Goal: Transaction & Acquisition: Purchase product/service

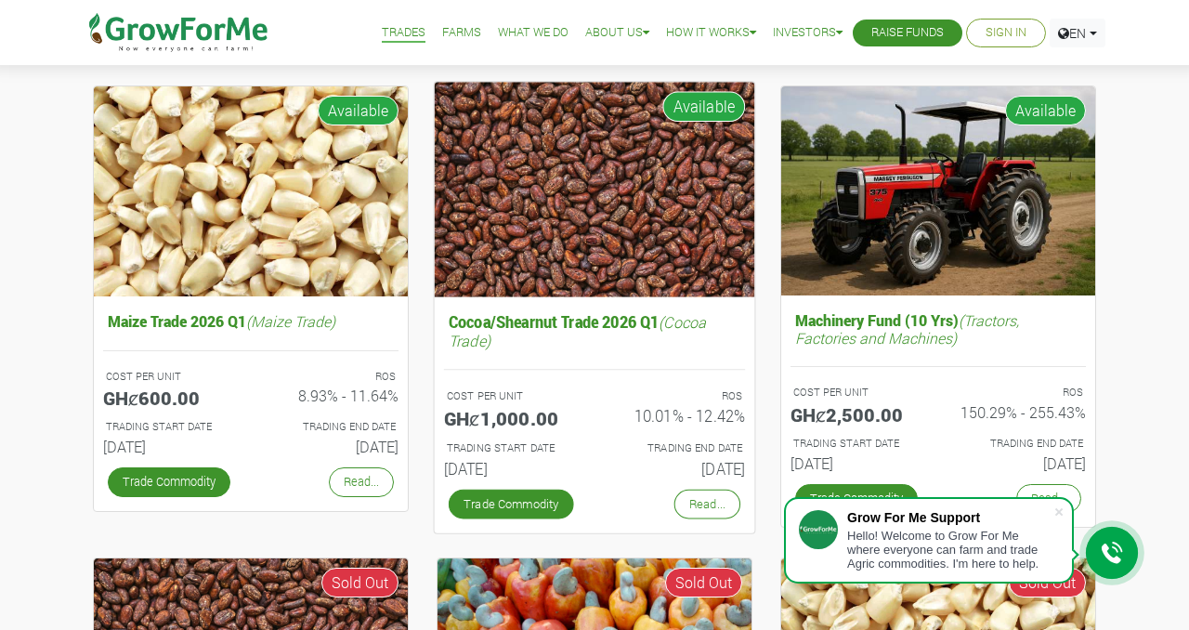
scroll to position [653, 0]
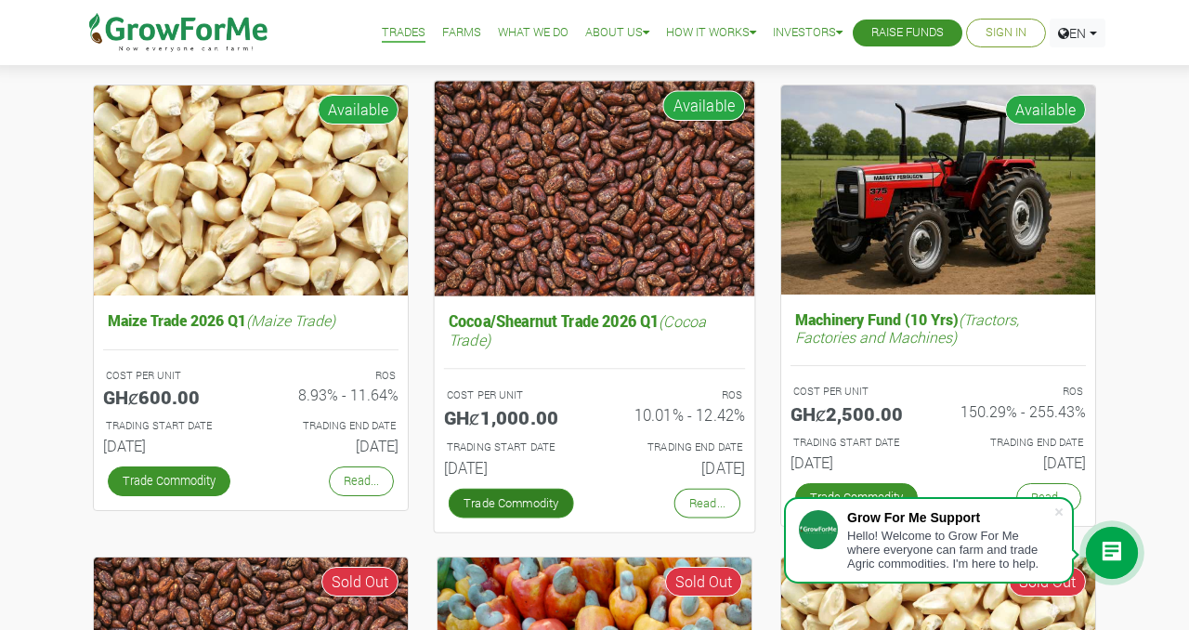
click at [514, 506] on link "Trade Commodity" at bounding box center [511, 503] width 125 height 30
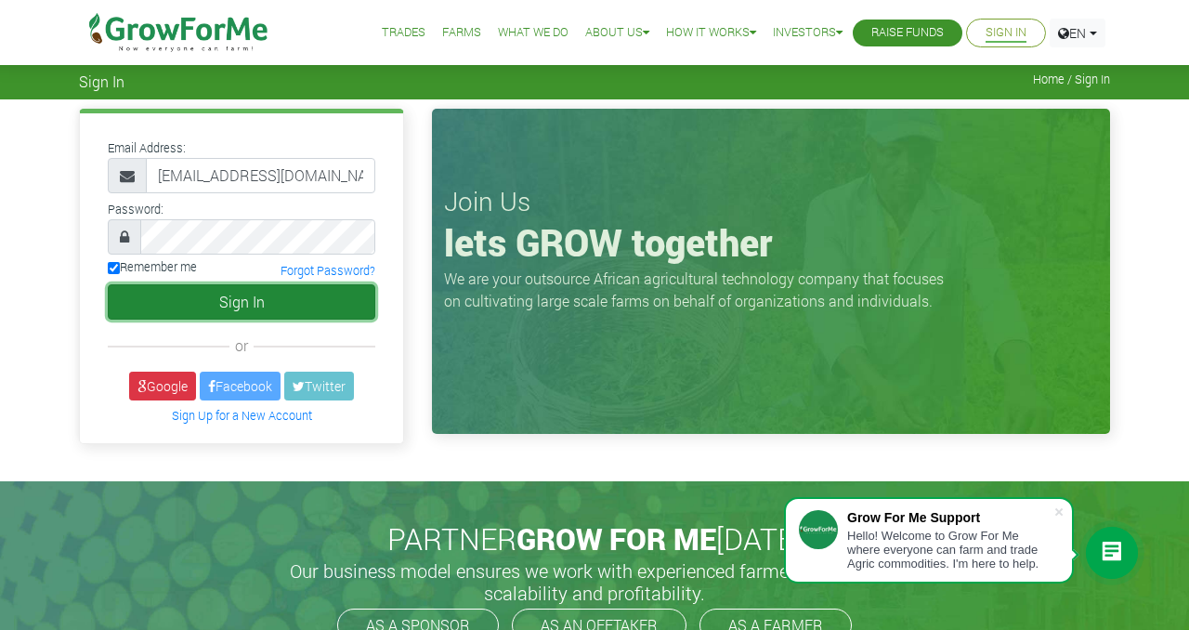
click at [281, 311] on button "Sign In" at bounding box center [242, 301] width 268 height 35
click at [282, 302] on button "Sign In" at bounding box center [242, 301] width 268 height 35
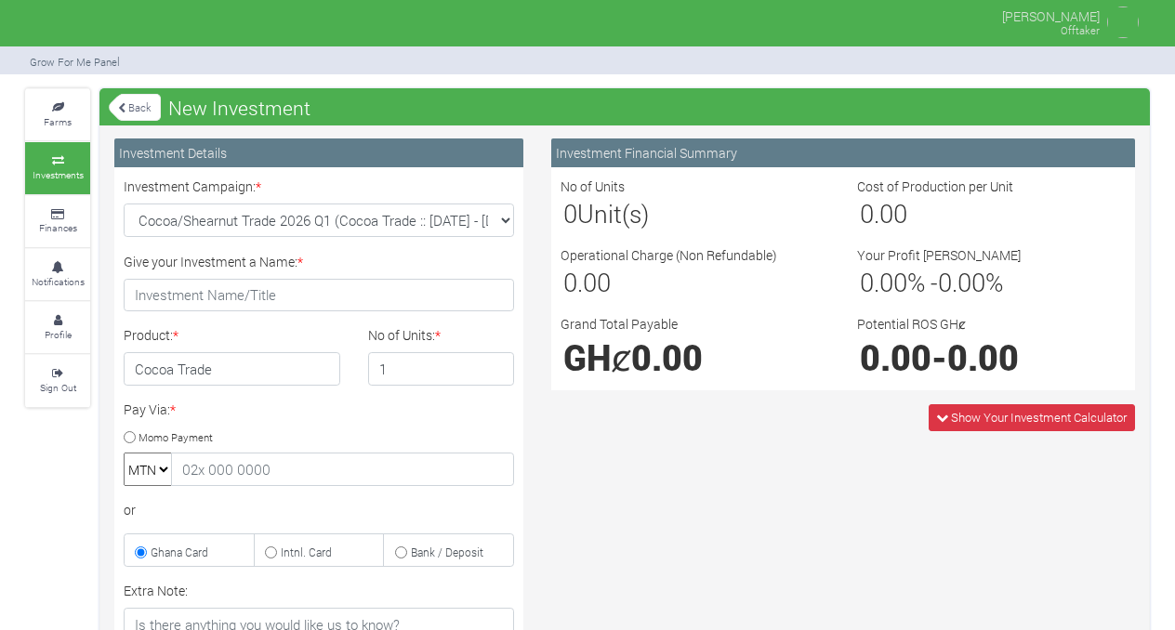
type input "1"
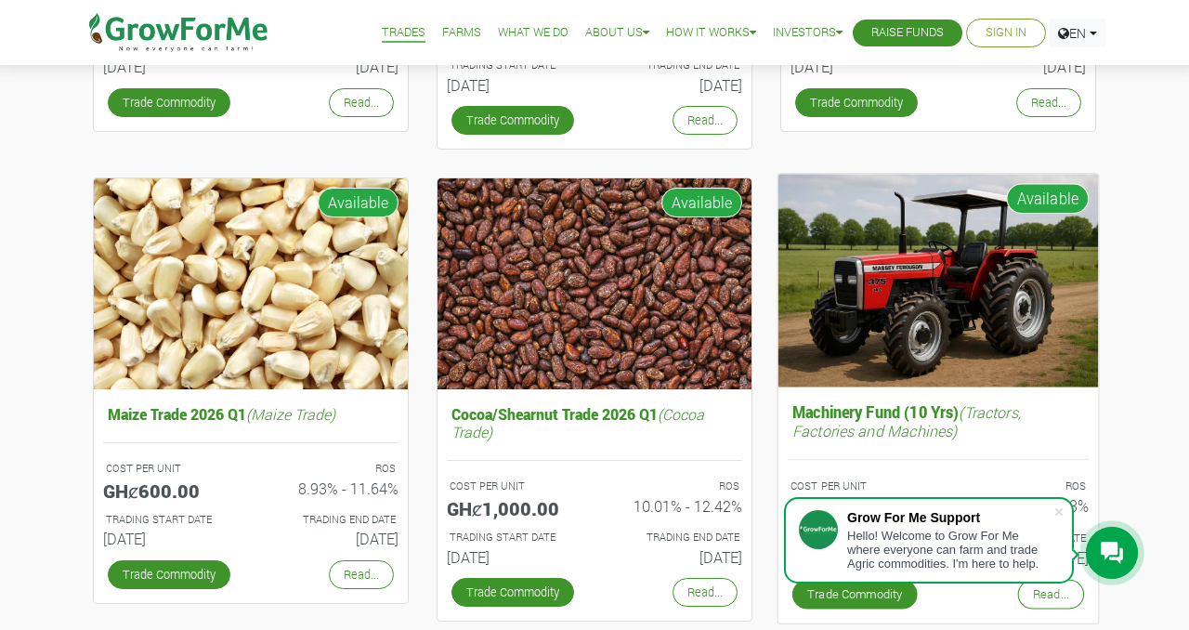
click at [864, 312] on img at bounding box center [939, 281] width 321 height 214
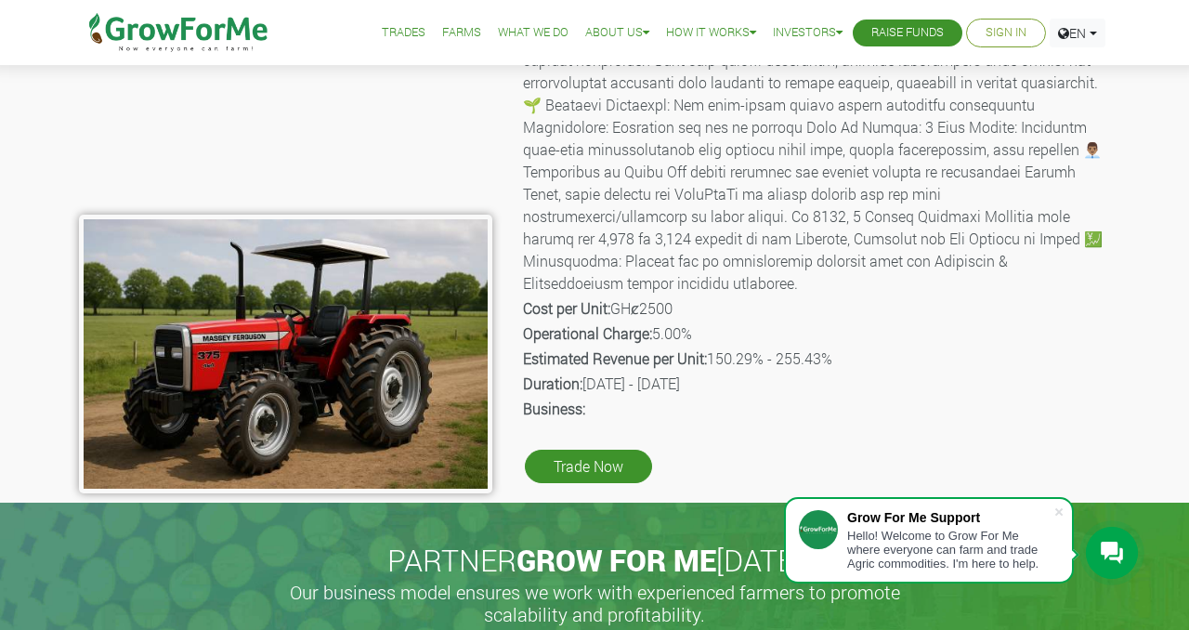
scroll to position [200, 0]
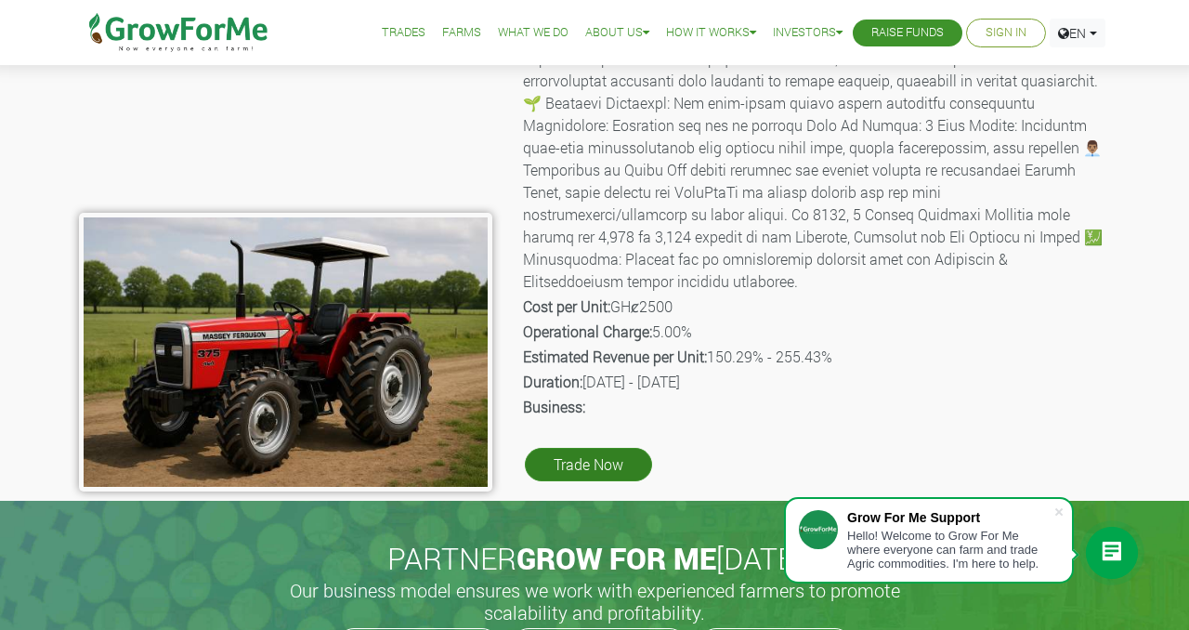
click at [566, 448] on link "Trade Now" at bounding box center [588, 464] width 127 height 33
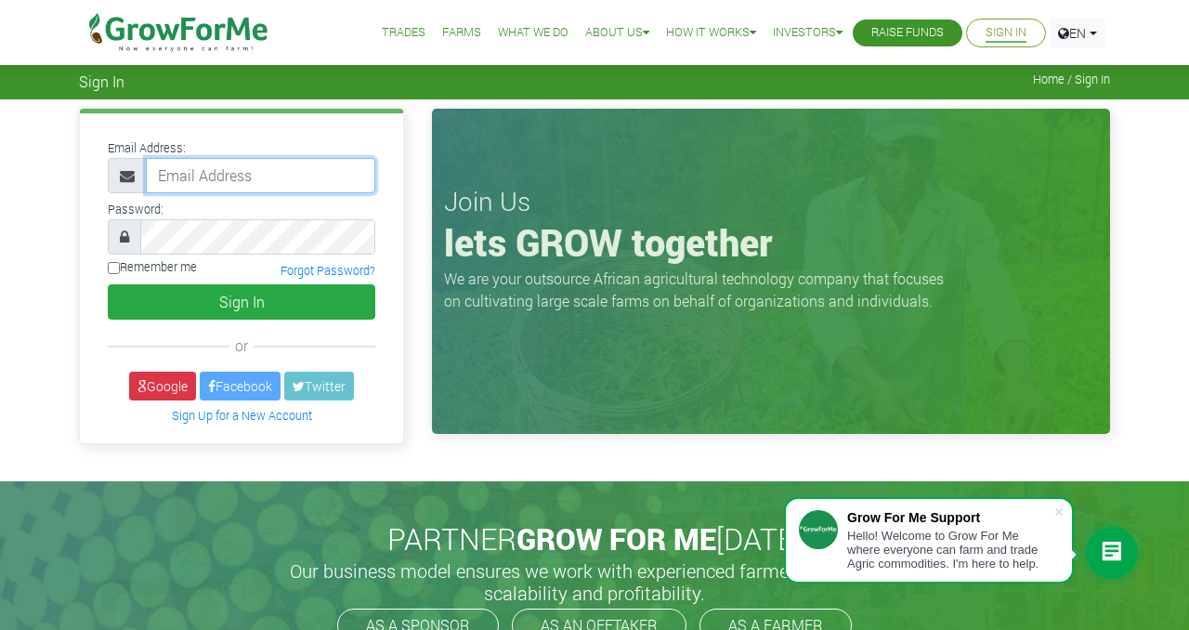
type input "[EMAIL_ADDRESS][DOMAIN_NAME]"
click at [151, 265] on label "Remember me" at bounding box center [152, 267] width 89 height 18
click at [120, 265] on input "Remember me" at bounding box center [114, 268] width 12 height 12
checkbox input "true"
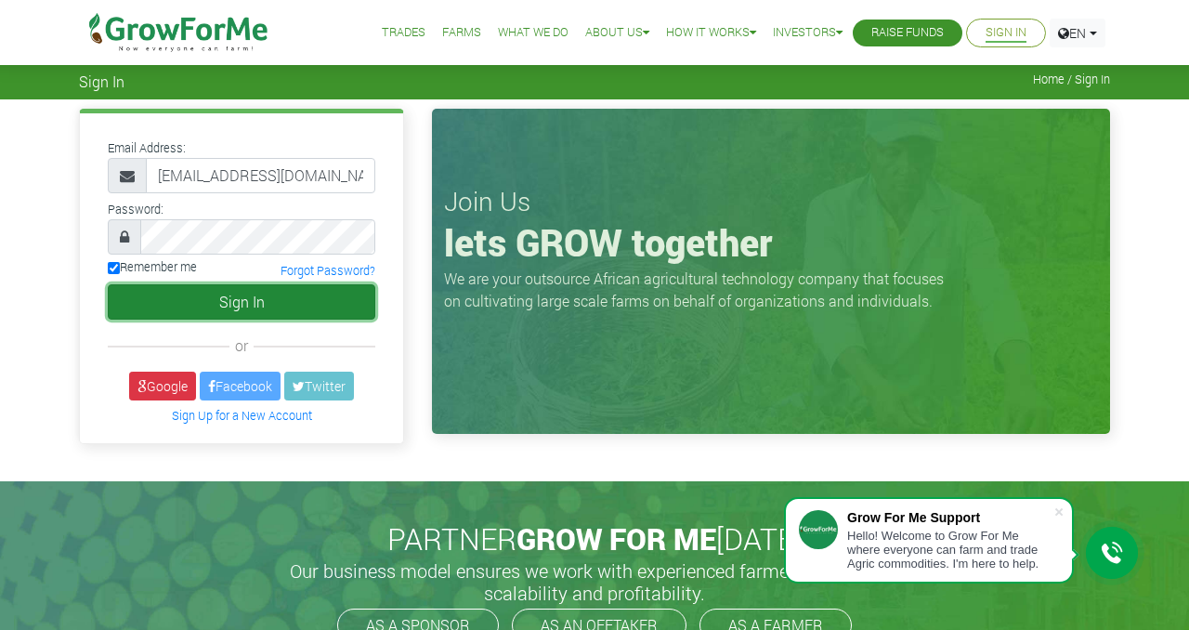
click at [177, 295] on button "Sign In" at bounding box center [242, 301] width 268 height 35
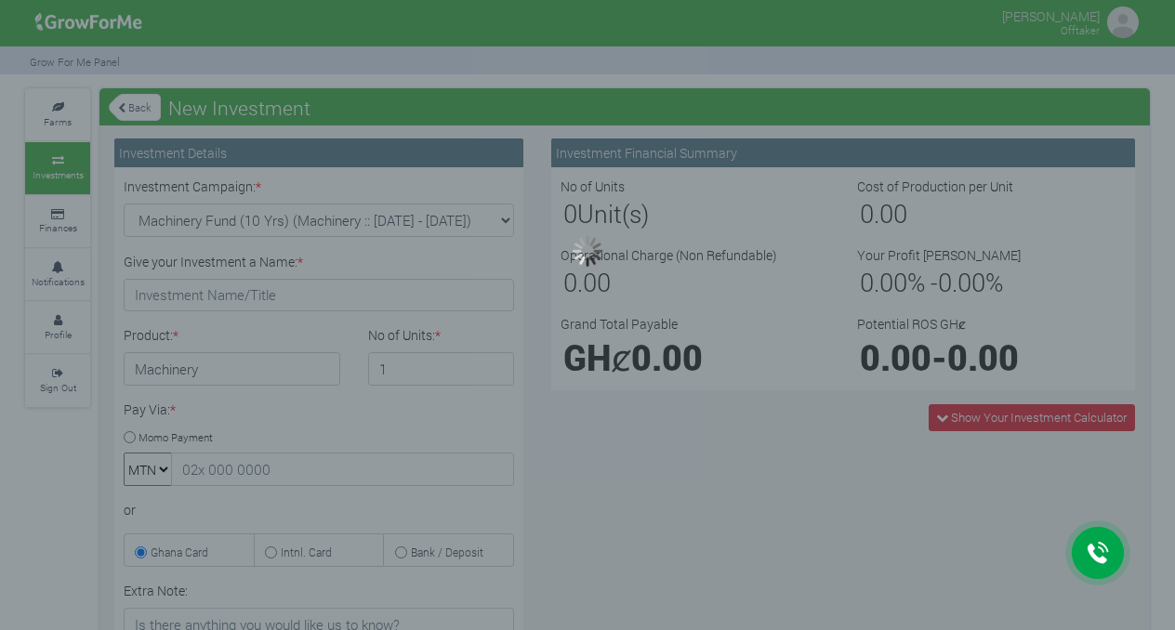
type input "1"
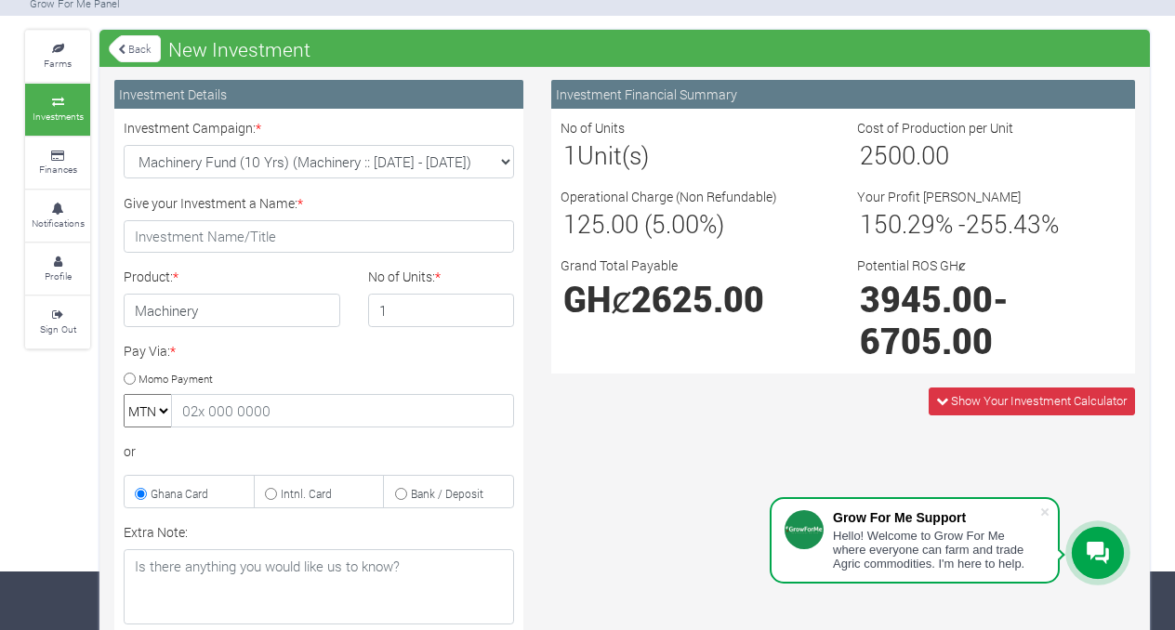
scroll to position [60, 0]
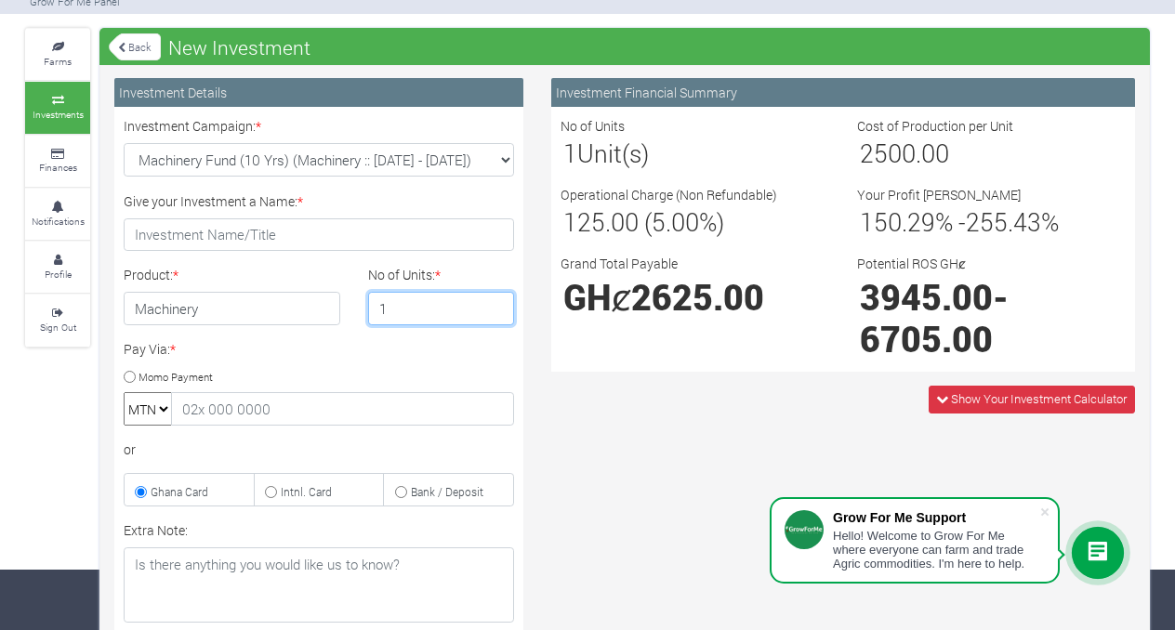
click at [429, 311] on input "1" at bounding box center [441, 308] width 147 height 33
type input "2"
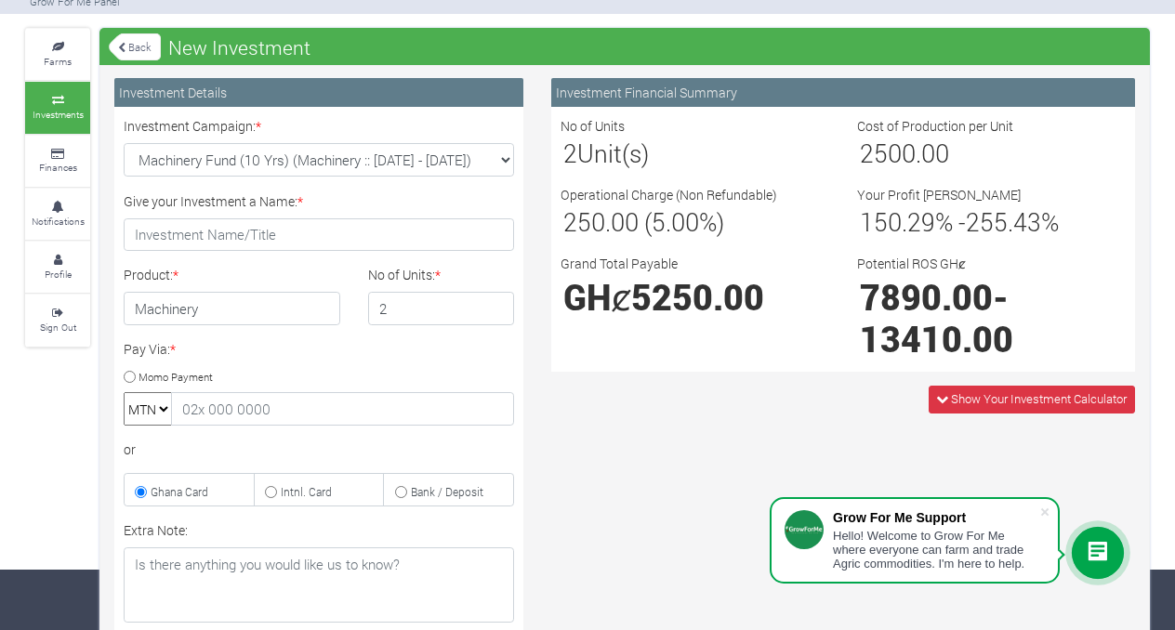
click at [255, 188] on div "Investment Campaign: * Machinery Fund (10 Yrs) (Machinery :: 01st Jun 2025 - 01…" at bounding box center [319, 480] width 418 height 729
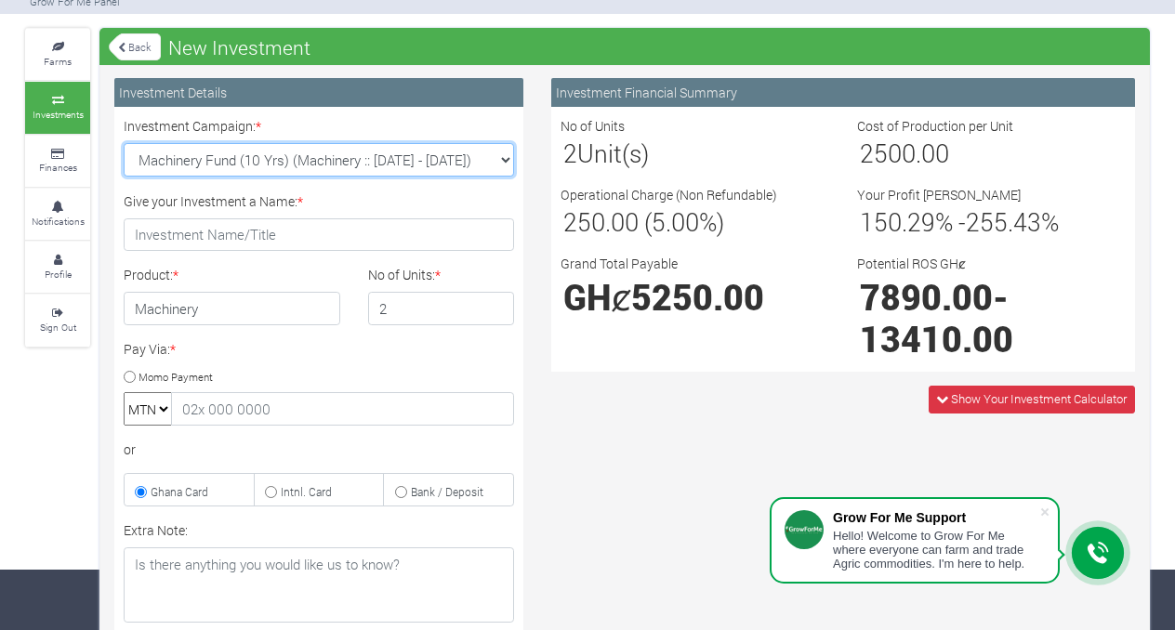
click at [256, 161] on select "Machinery Fund (10 Yrs) (Machinery :: 01st Jun 2025 - 01st Jun 2035) Cocoa/Shea…" at bounding box center [319, 159] width 390 height 33
select select "50"
click at [124, 143] on select "Machinery Fund (10 Yrs) (Machinery :: 01st Jun 2025 - 01st Jun 2035) Cocoa/Shea…" at bounding box center [319, 159] width 390 height 33
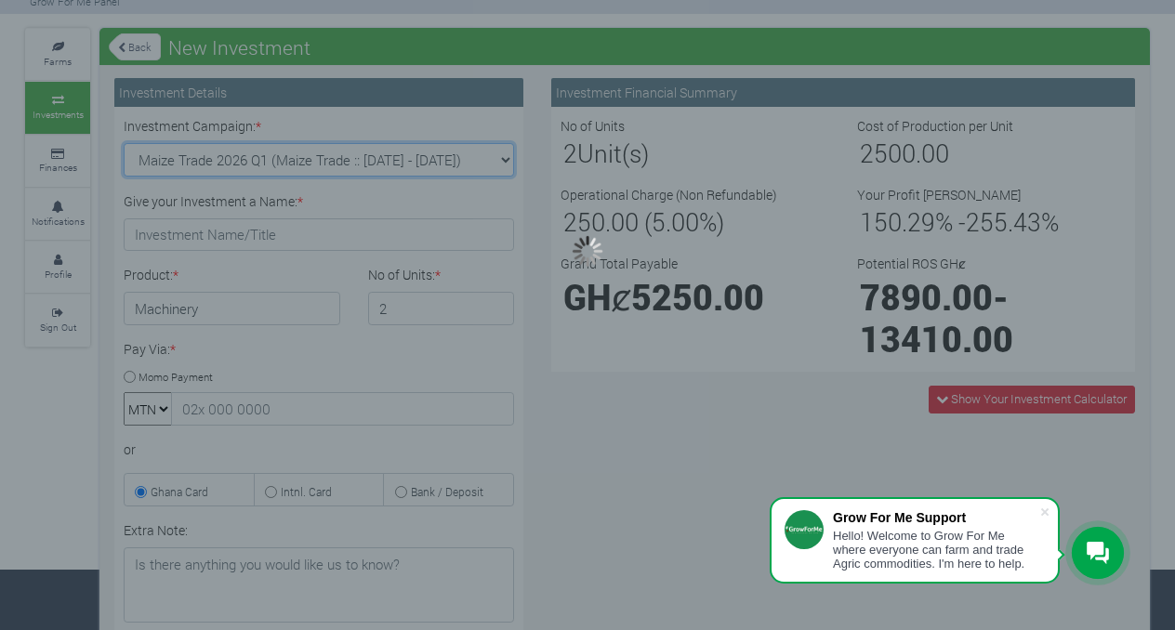
type input "1"
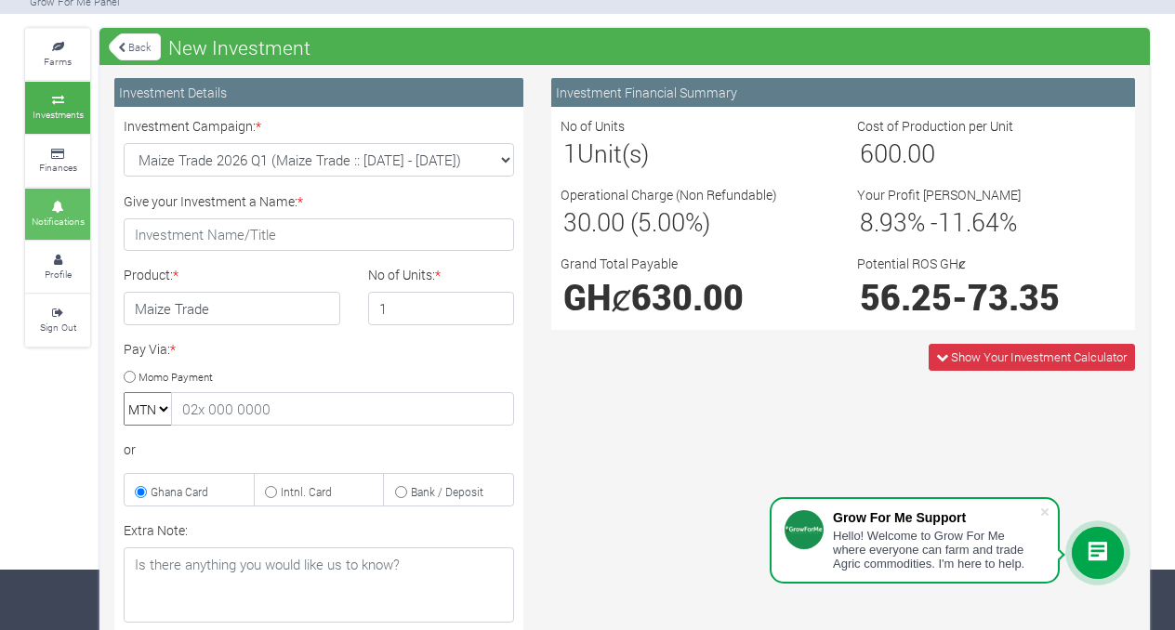
click at [63, 225] on link "Notifications" at bounding box center [57, 214] width 65 height 51
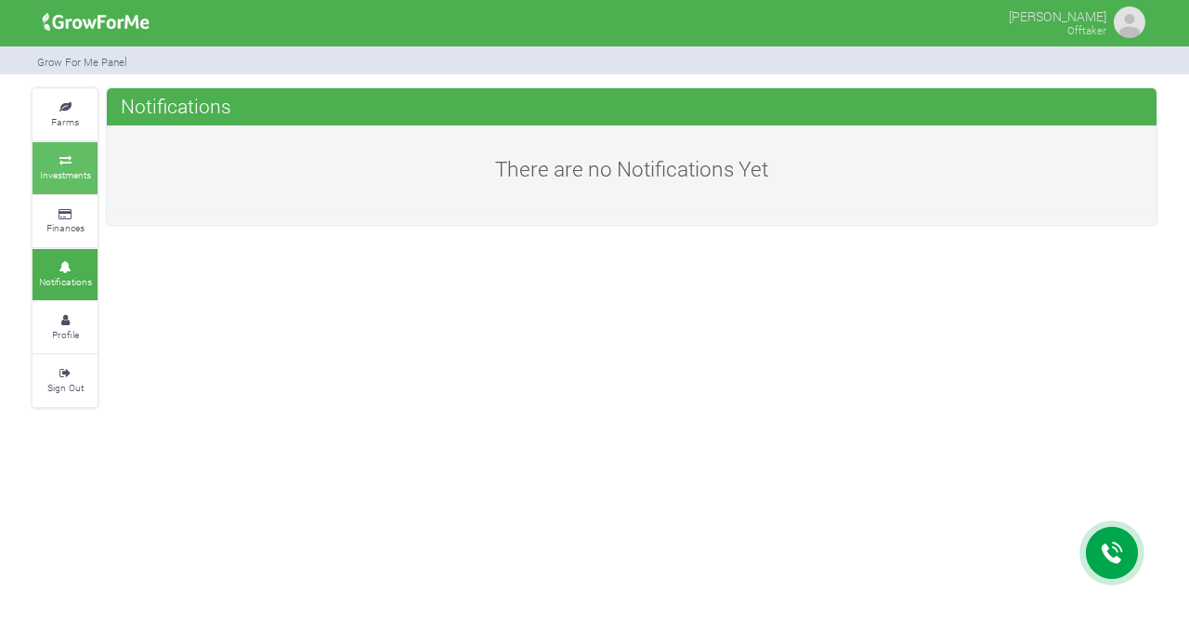
click at [52, 171] on small "Investments" at bounding box center [65, 174] width 51 height 13
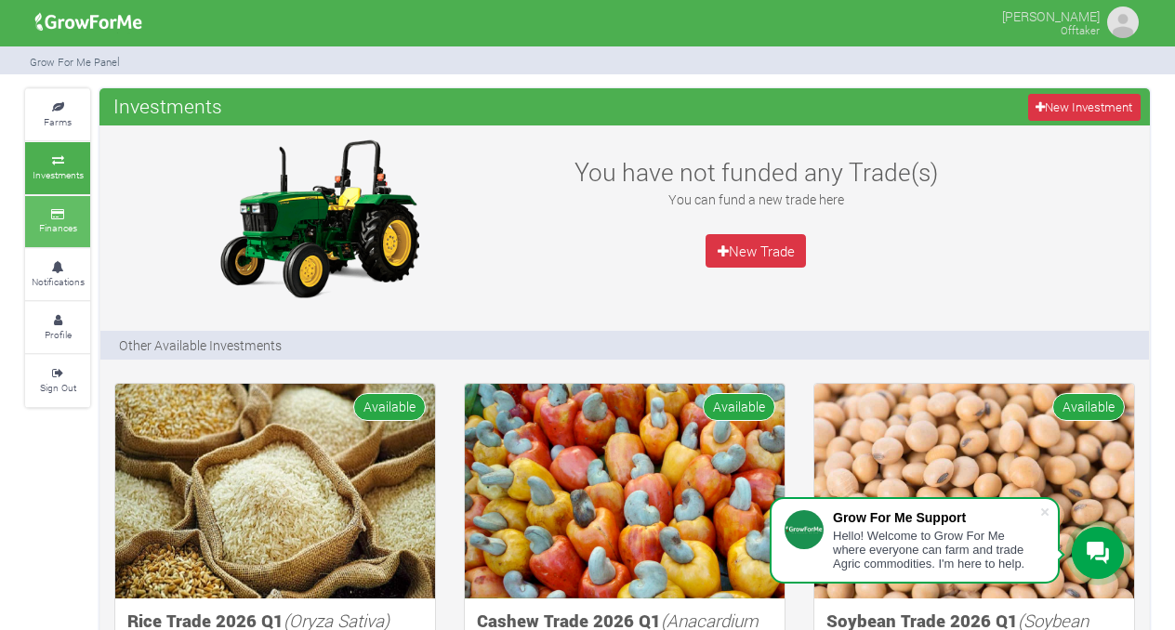
click at [57, 230] on small "Finances" at bounding box center [58, 227] width 38 height 13
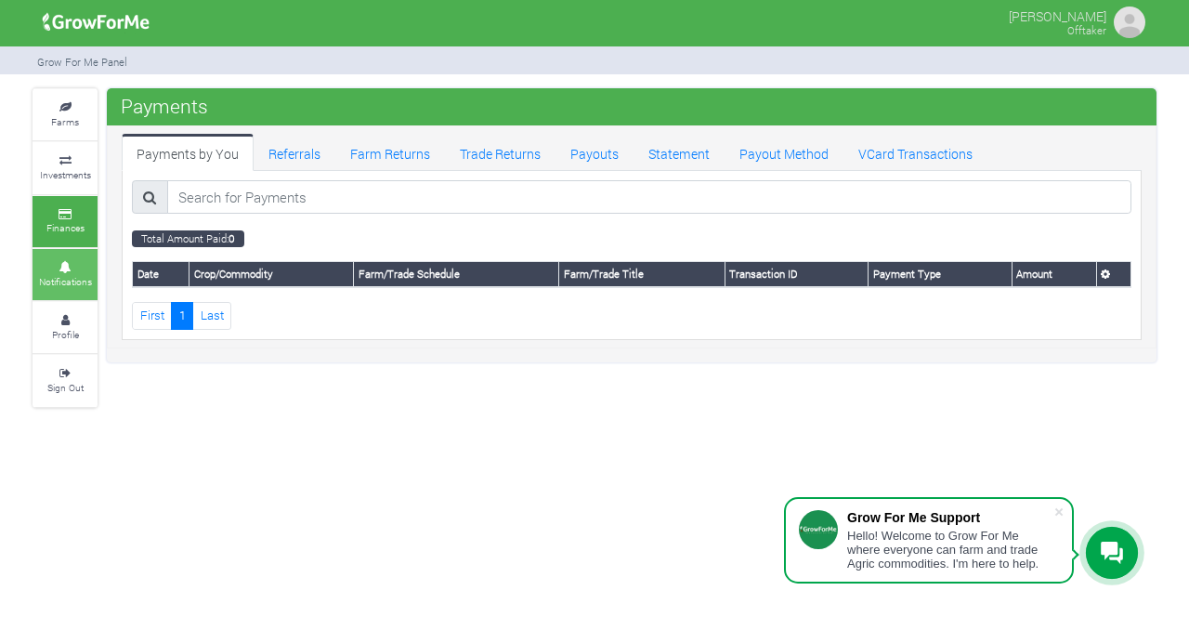
click at [61, 281] on small "Notifications" at bounding box center [65, 281] width 53 height 13
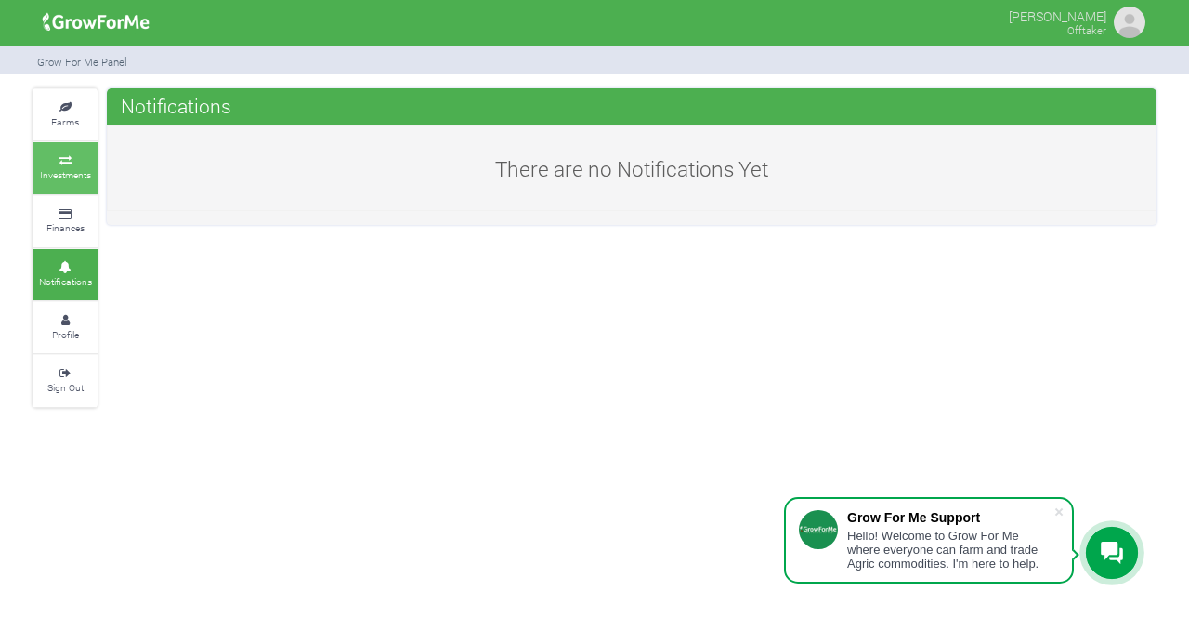
click at [71, 185] on link "Investments" at bounding box center [65, 167] width 65 height 51
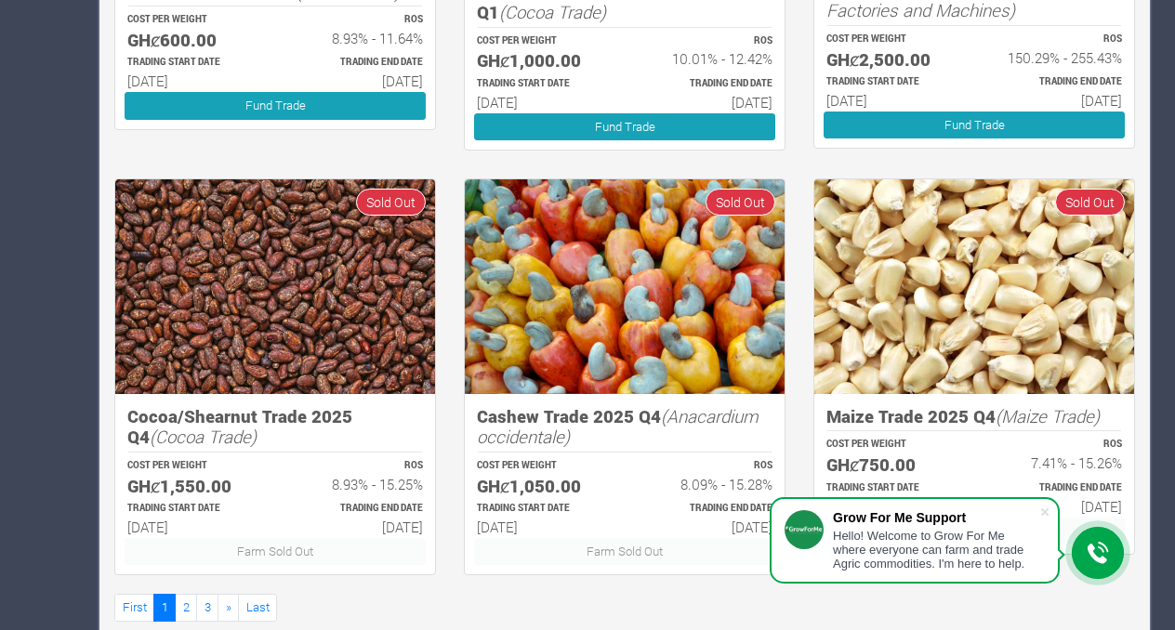
scroll to position [1088, 0]
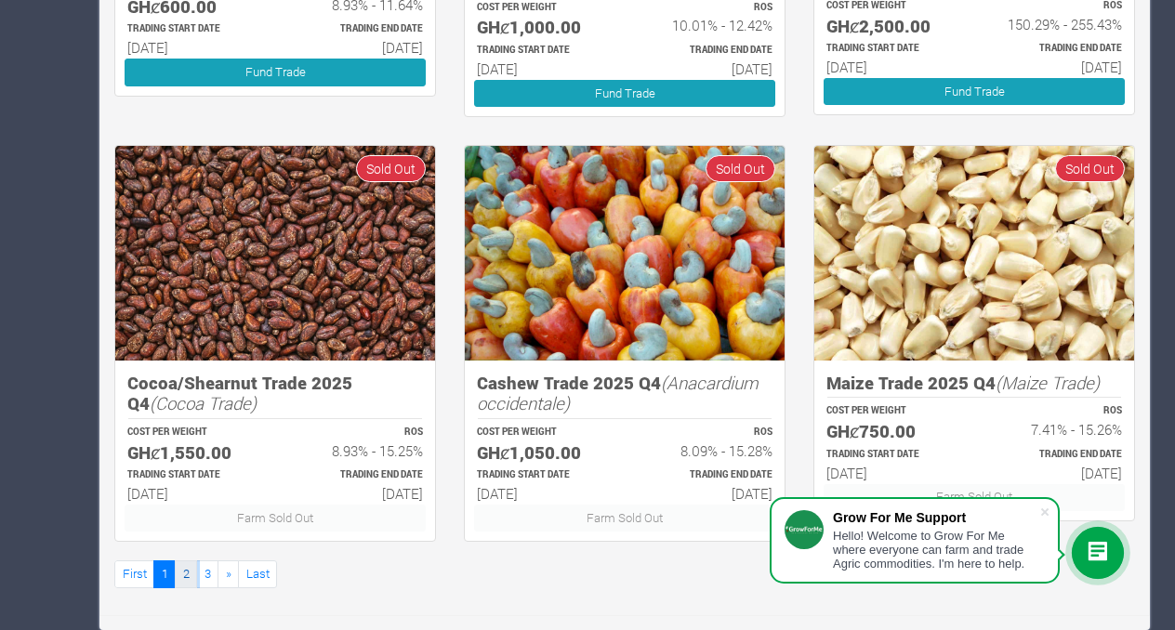
click at [184, 572] on link "2" at bounding box center [186, 573] width 22 height 27
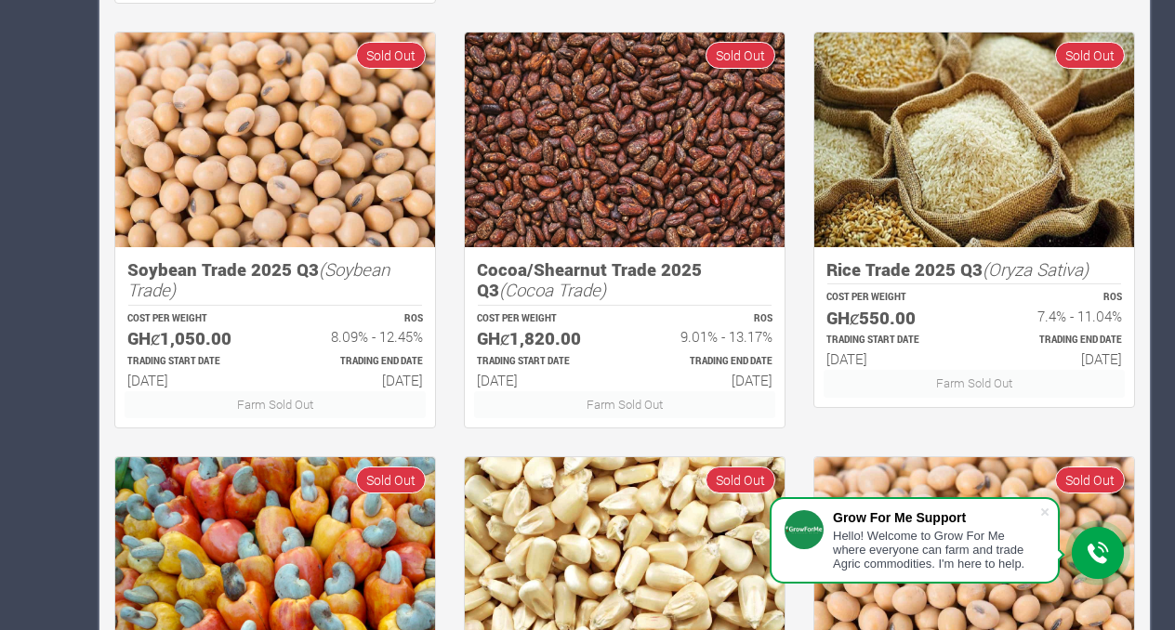
scroll to position [779, 0]
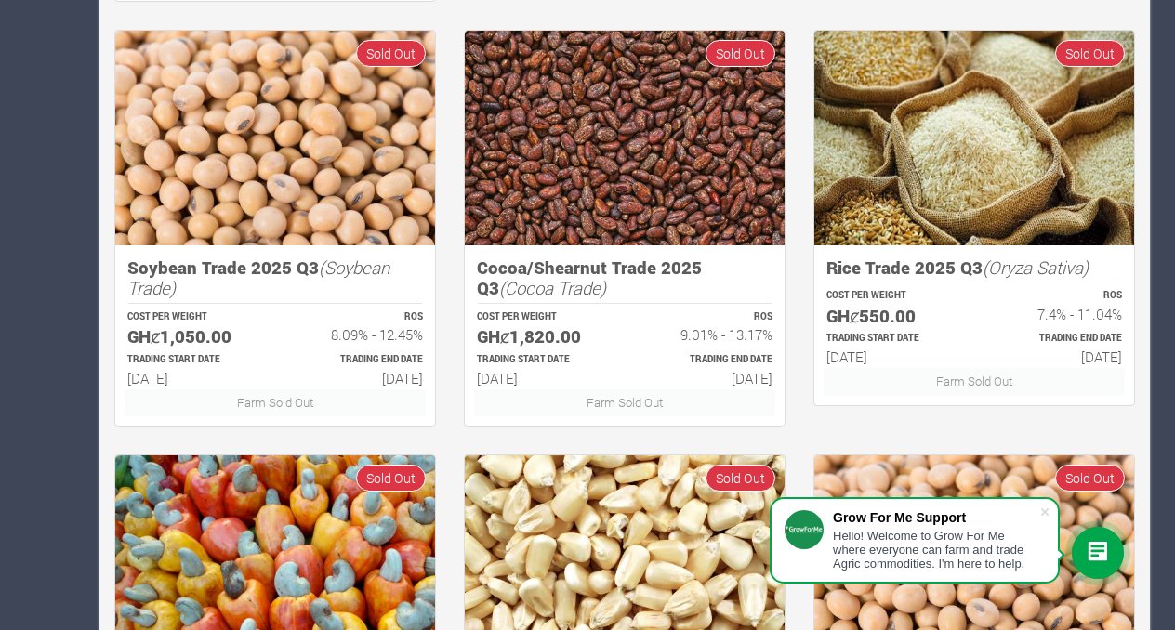
click at [866, 270] on h5 "Rice Trade 2025 Q3 (Oryza Sativa)" at bounding box center [973, 267] width 295 height 21
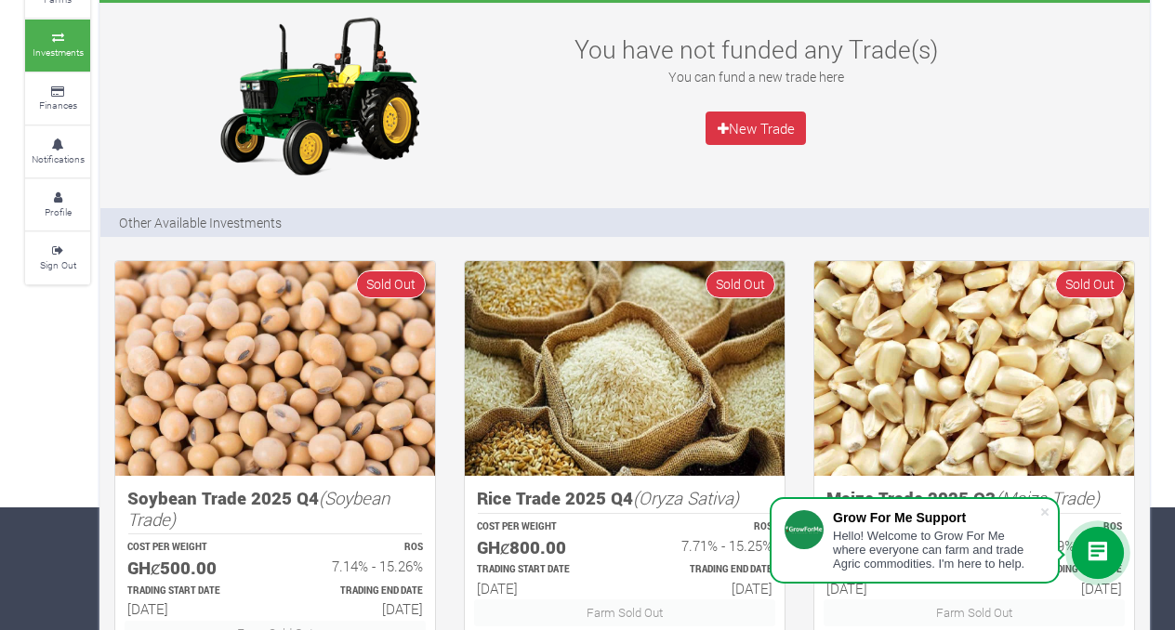
scroll to position [125, 0]
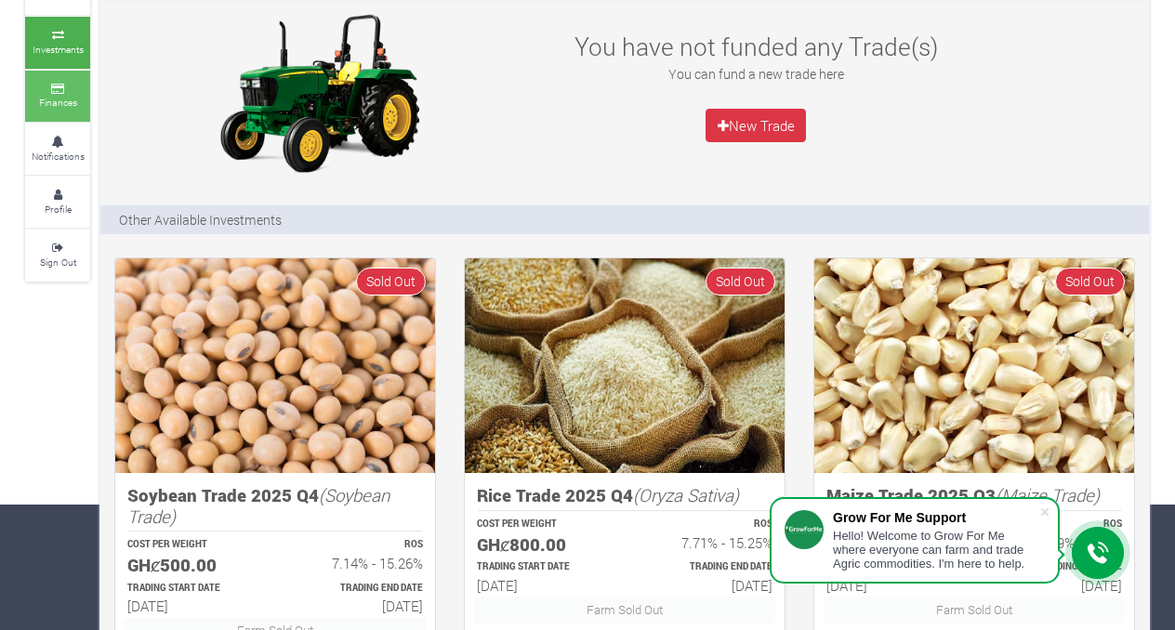
click at [55, 98] on small "Finances" at bounding box center [58, 102] width 38 height 13
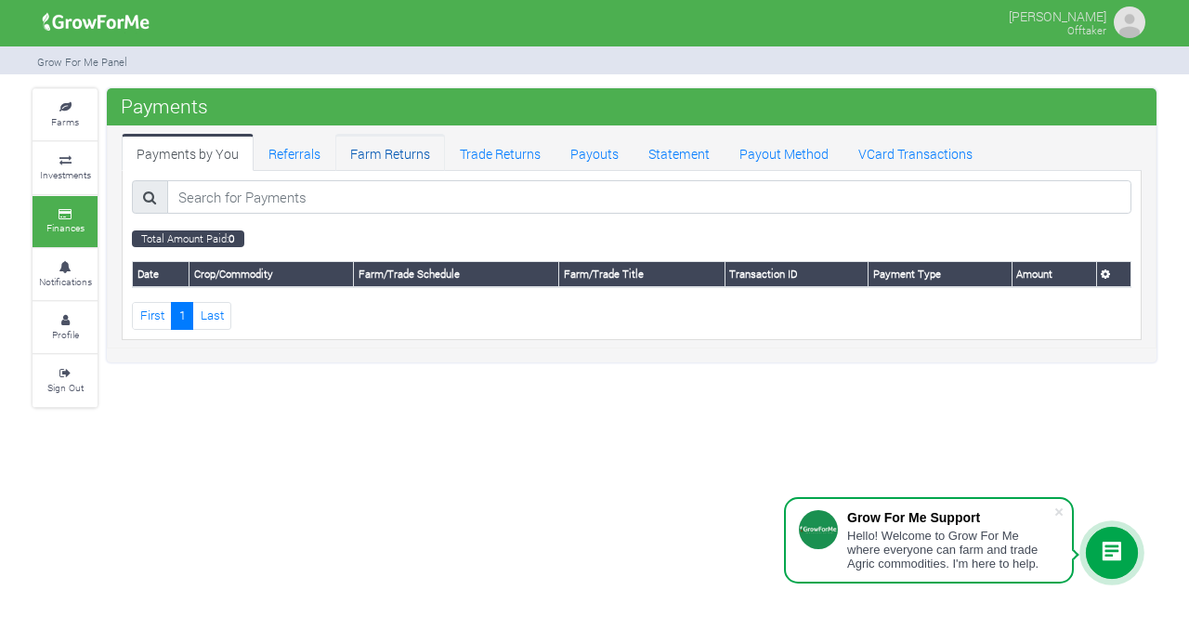
click at [391, 155] on link "Farm Returns" at bounding box center [390, 152] width 110 height 37
click at [524, 151] on link "Trade Returns" at bounding box center [500, 152] width 111 height 37
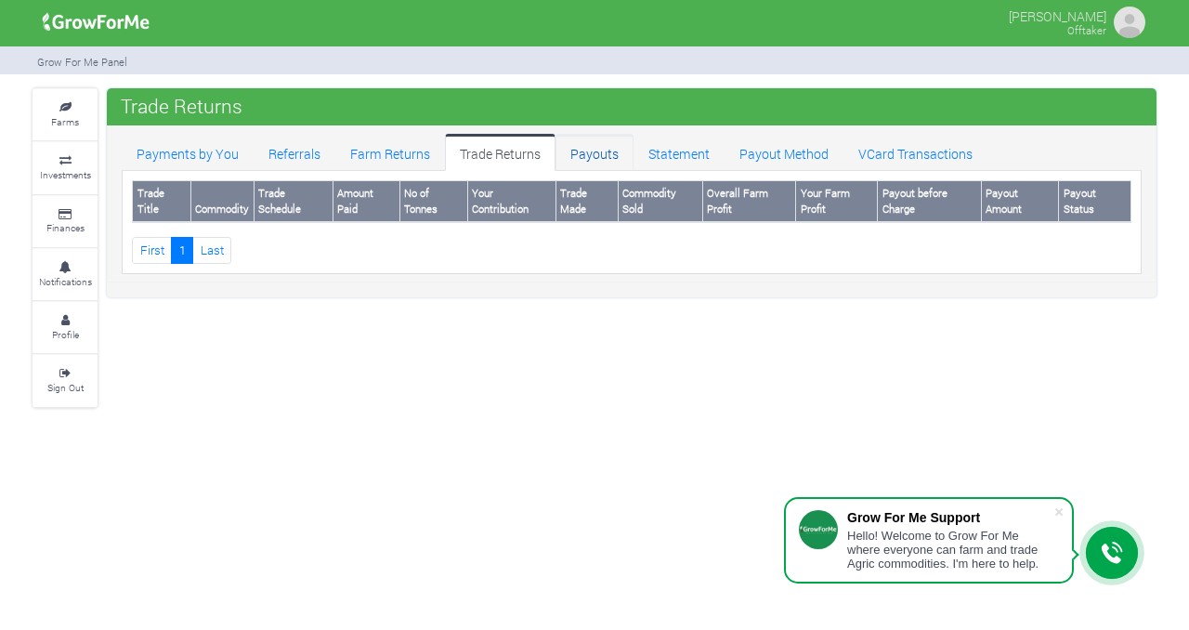
click at [592, 162] on link "Payouts" at bounding box center [595, 152] width 78 height 37
click at [737, 143] on link "Payout Method" at bounding box center [784, 152] width 119 height 37
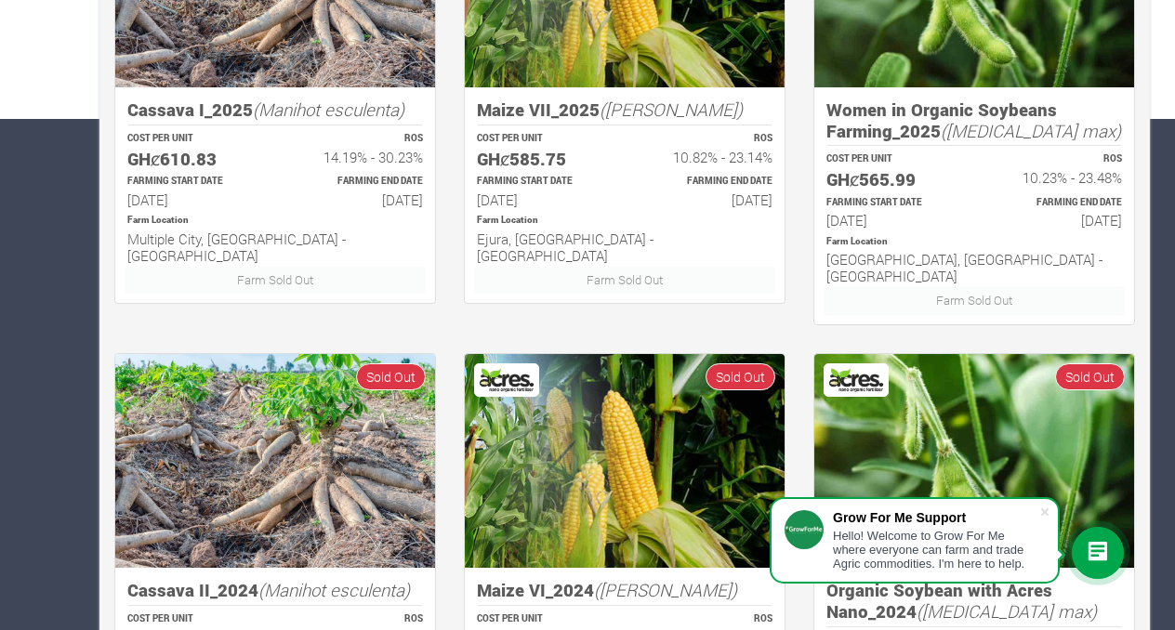
scroll to position [705, 0]
